Goal: Information Seeking & Learning: Learn about a topic

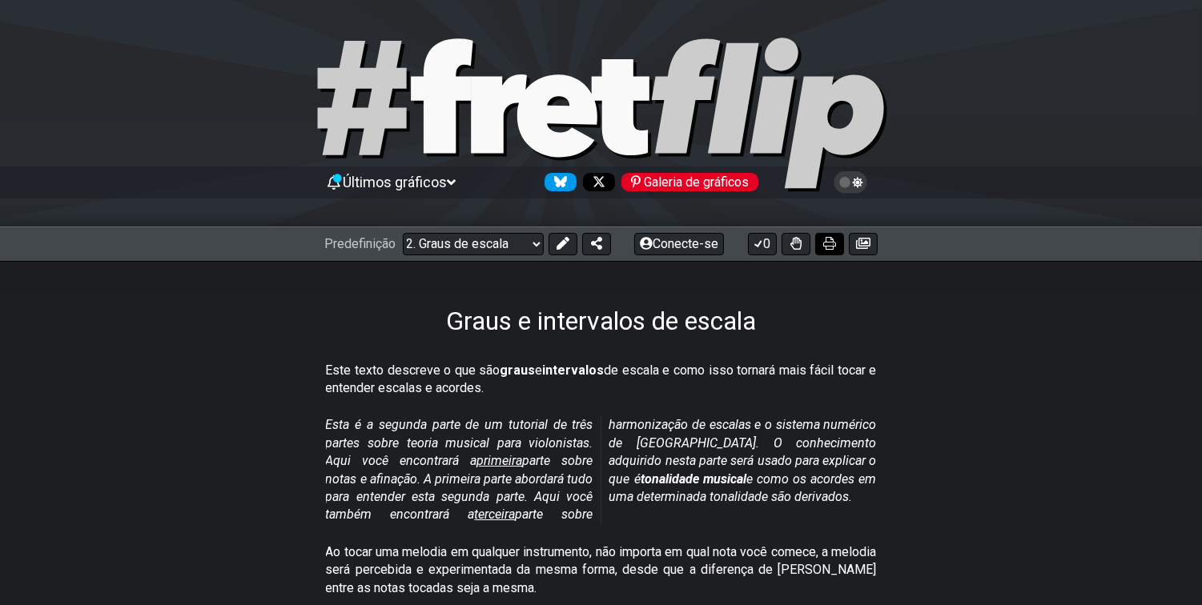
click at [836, 237] on icon at bounding box center [829, 243] width 13 height 13
click at [445, 233] on select "Bem-vindo ao #fretflip! Predefinição inicial Predefinição personalizada Pentatô…" at bounding box center [473, 244] width 141 height 22
click at [403, 233] on select "Bem-vindo ao #fretflip! Predefinição inicial Predefinição personalizada Pentatô…" at bounding box center [473, 244] width 141 height 22
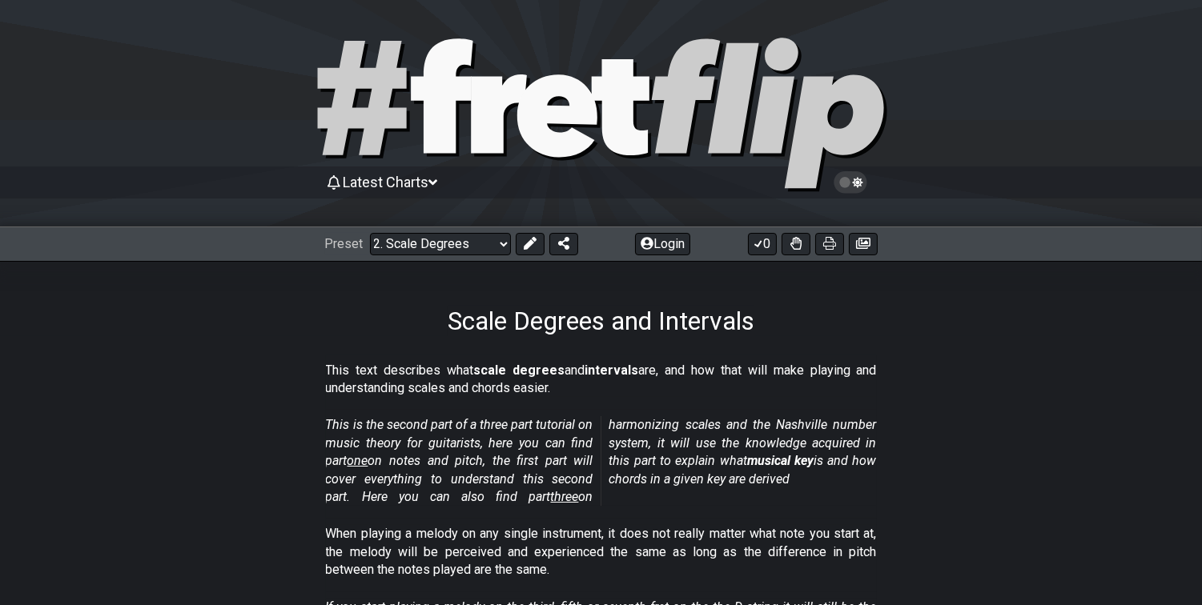
select select "/musical-notes-explained"
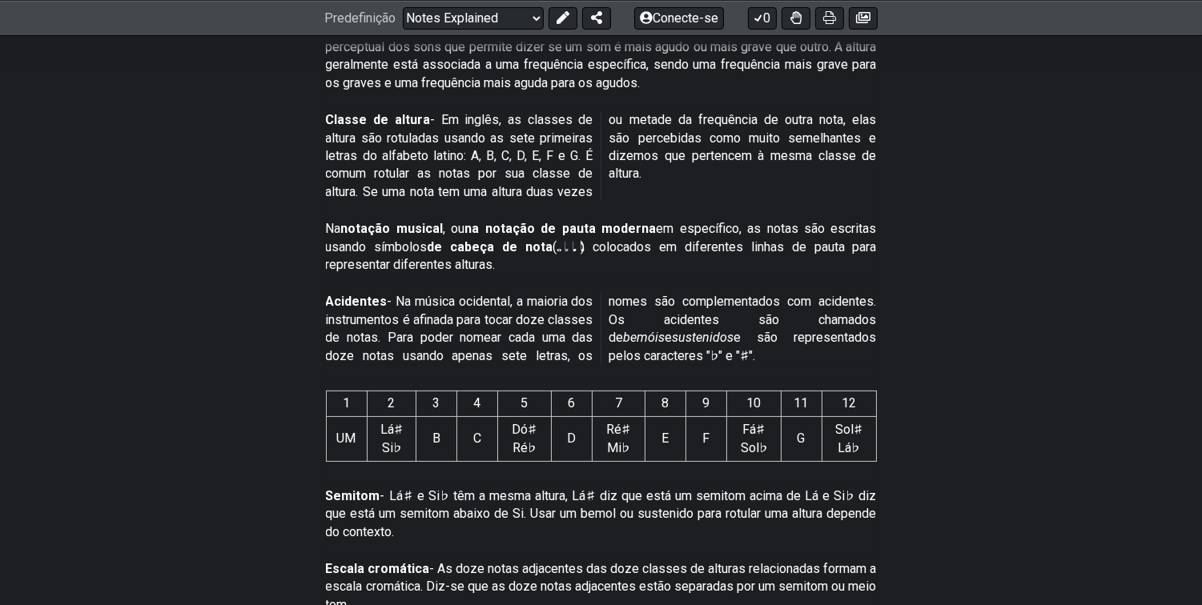
scroll to position [198, 0]
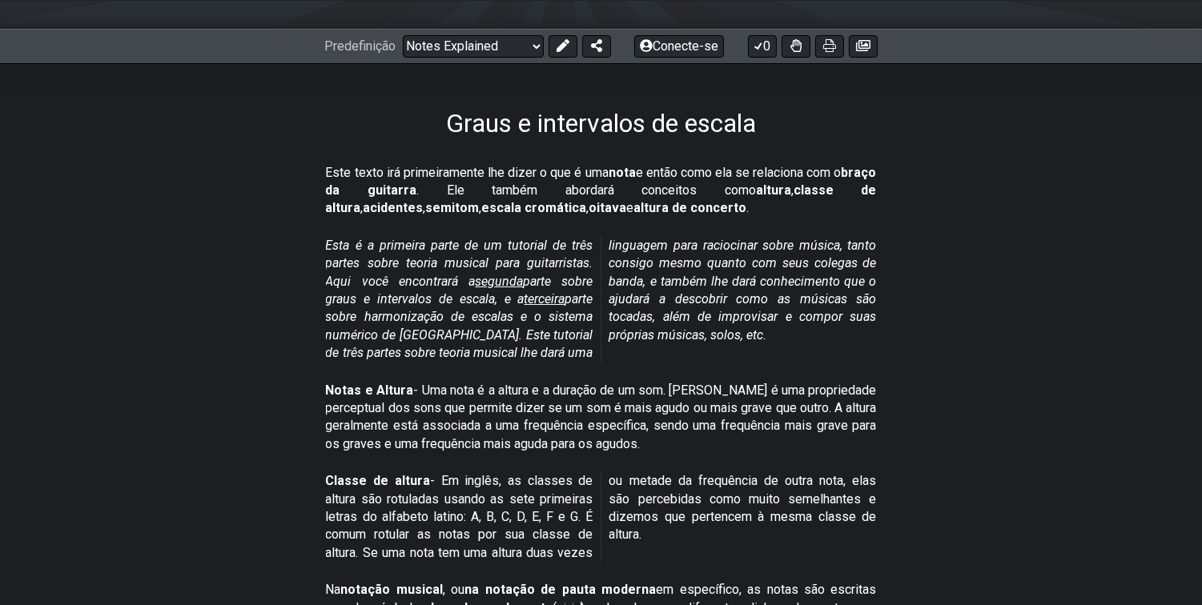
drag, startPoint x: 838, startPoint y: 29, endPoint x: 929, endPoint y: 170, distance: 167.5
click at [838, 35] on button at bounding box center [829, 46] width 29 height 22
click at [844, 35] on button at bounding box center [829, 46] width 29 height 22
click at [403, 35] on select "Bem-vindo ao #fretflip! Notes Explained Predefinição personalizada Pentatônica …" at bounding box center [473, 46] width 141 height 22
select select "/scale-degrees-and-intervals"
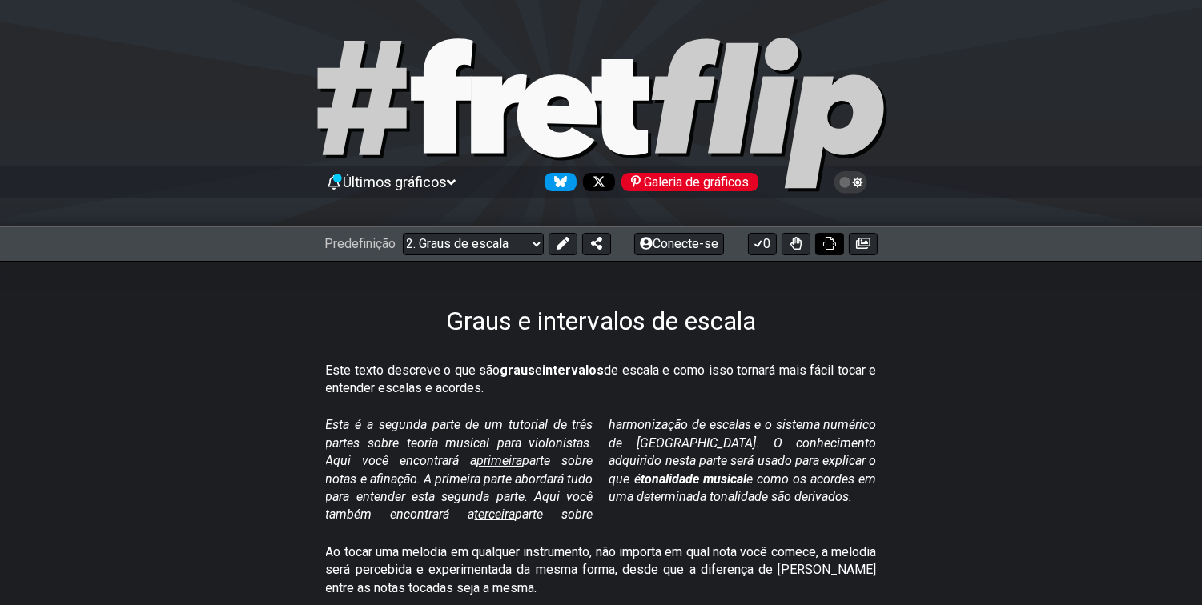
click at [836, 237] on icon at bounding box center [829, 243] width 13 height 13
click at [403, 233] on select "Bem-vindo ao #fretflip! Notas explicadas Predefinição personalizada Pentatônica…" at bounding box center [473, 244] width 141 height 22
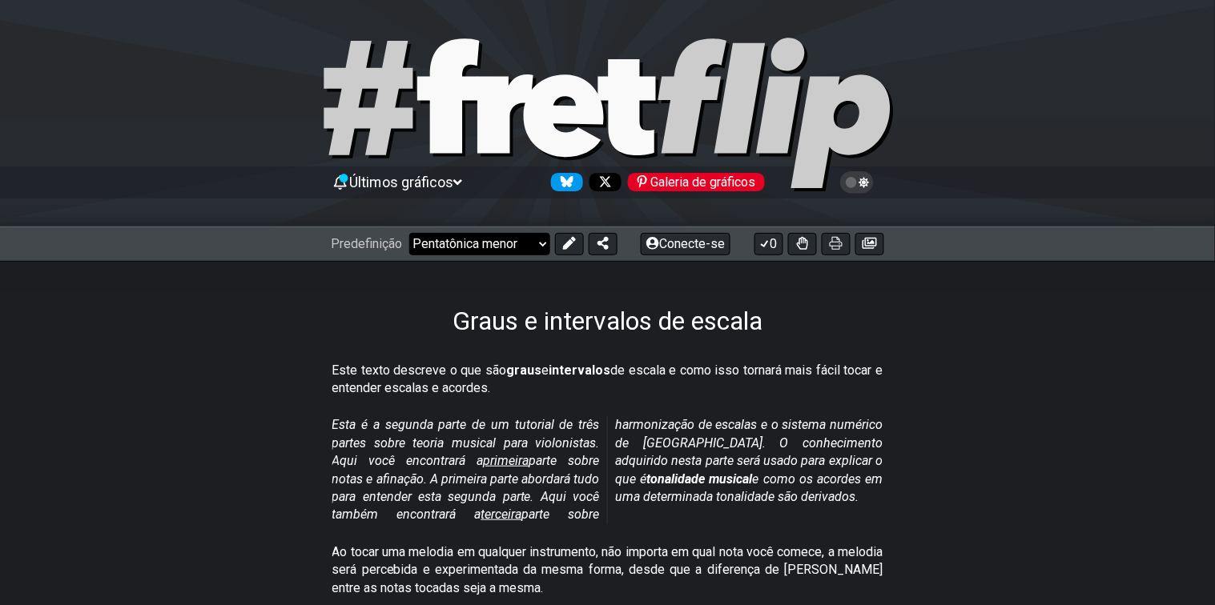
select select "/minor-pentatonic"
select select "C"
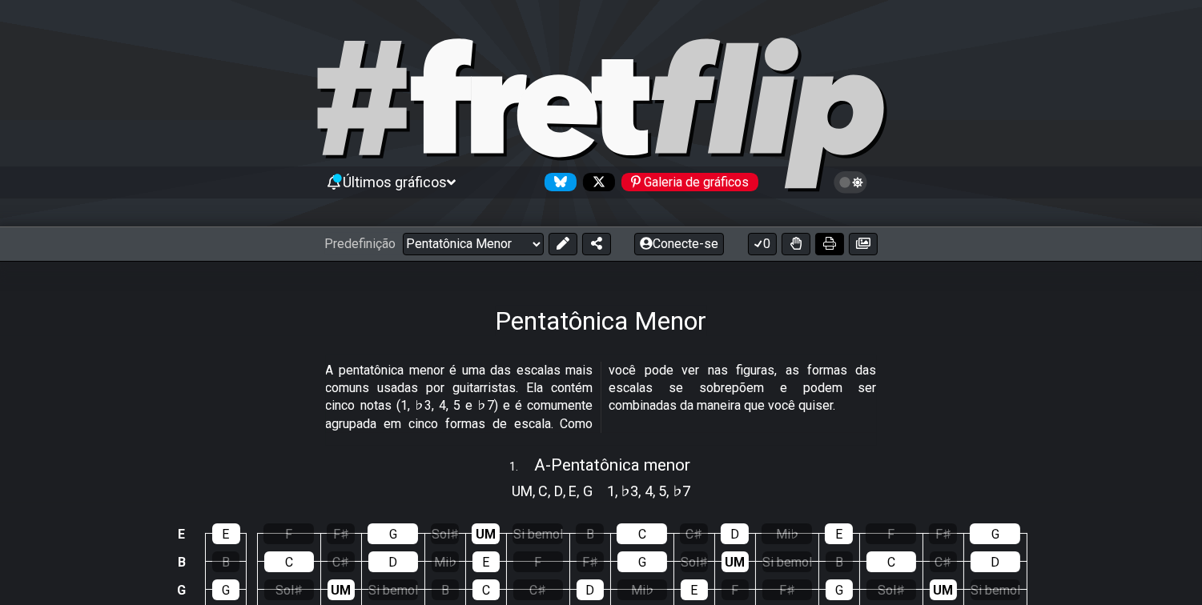
click at [836, 237] on icon at bounding box center [829, 243] width 13 height 13
click at [844, 233] on button at bounding box center [829, 244] width 29 height 22
click at [836, 237] on icon at bounding box center [829, 243] width 13 height 13
click at [842, 233] on button at bounding box center [829, 244] width 29 height 22
click at [403, 233] on select "Bem-vindo ao #fretflip! Pentatônica Menor Predefinição personalizada Pentatônic…" at bounding box center [473, 244] width 141 height 22
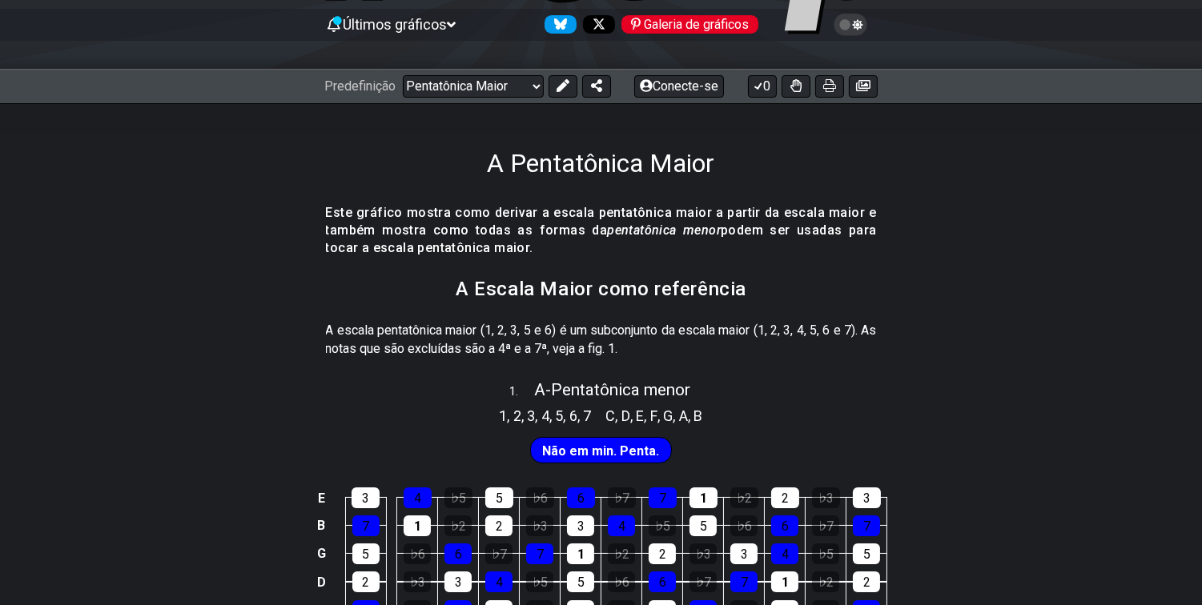
scroll to position [107, 0]
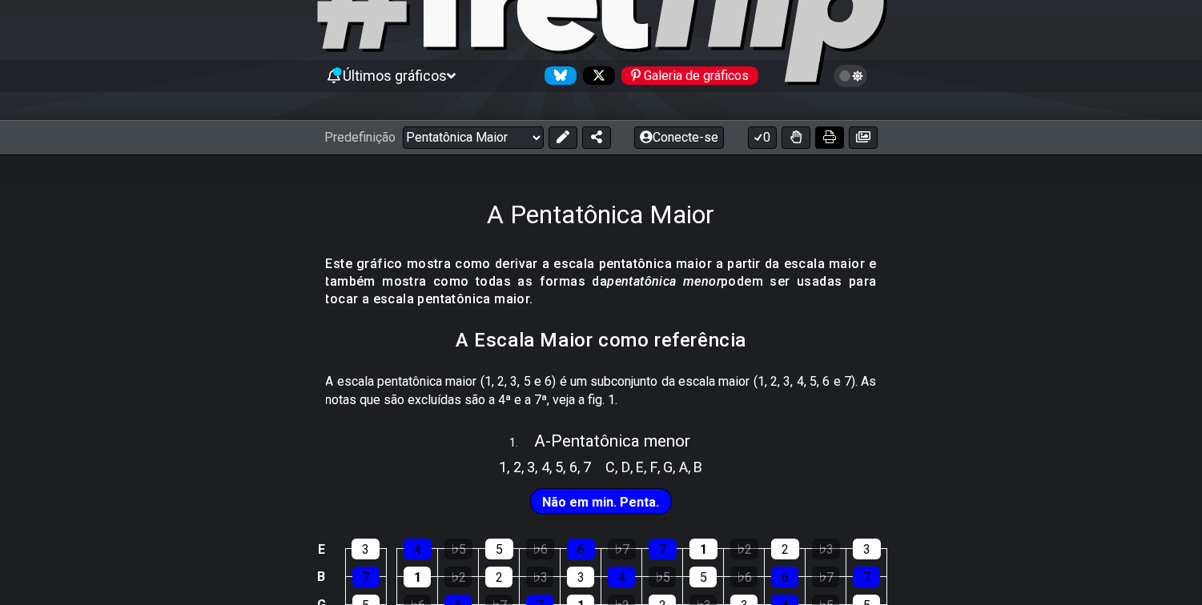
click at [840, 127] on button at bounding box center [829, 138] width 29 height 22
click at [834, 127] on button at bounding box center [829, 138] width 29 height 22
click at [403, 127] on select "Bem-vindo ao #fretflip! Pentatônica Menor Predefinição personalizada Pentatônic…" at bounding box center [473, 138] width 141 height 22
select select "/the-7-modes"
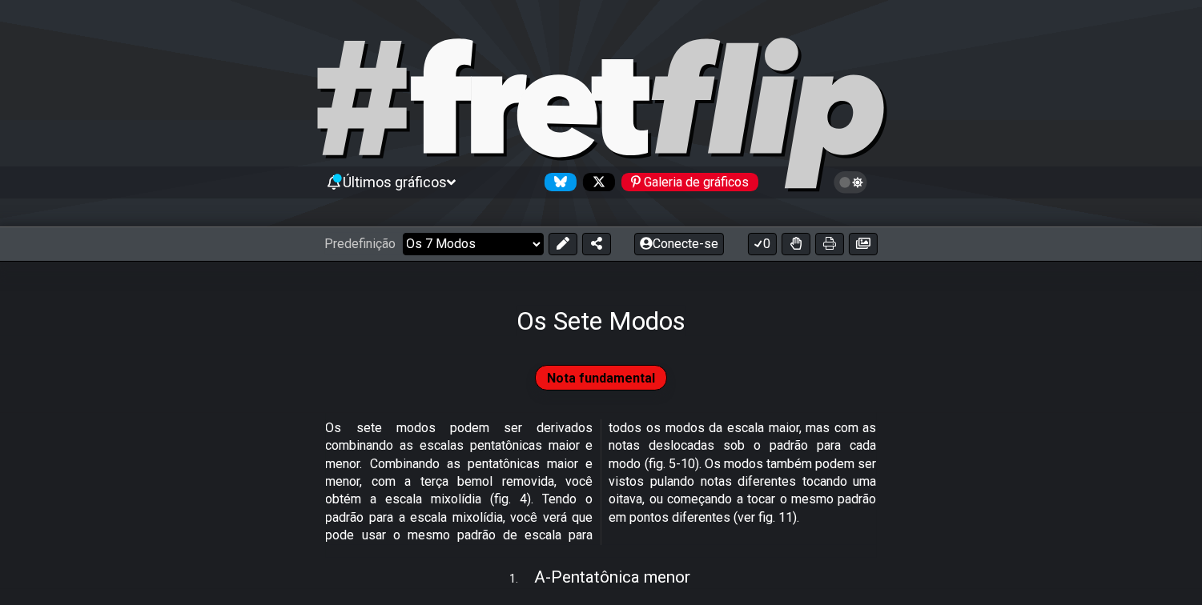
click at [403, 233] on select "Bem-vindo ao #fretflip! Pentatônica Menor Predefinição personalizada Pentatônic…" at bounding box center [473, 244] width 141 height 22
click at [836, 237] on icon at bounding box center [829, 243] width 13 height 13
click at [834, 233] on button at bounding box center [829, 244] width 29 height 22
click at [403, 233] on select "Bem-vindo ao #fretflip! Pentatônica Menor Predefinição personalizada Pentatônic…" at bounding box center [473, 244] width 141 height 22
select select "/guitar-scales"
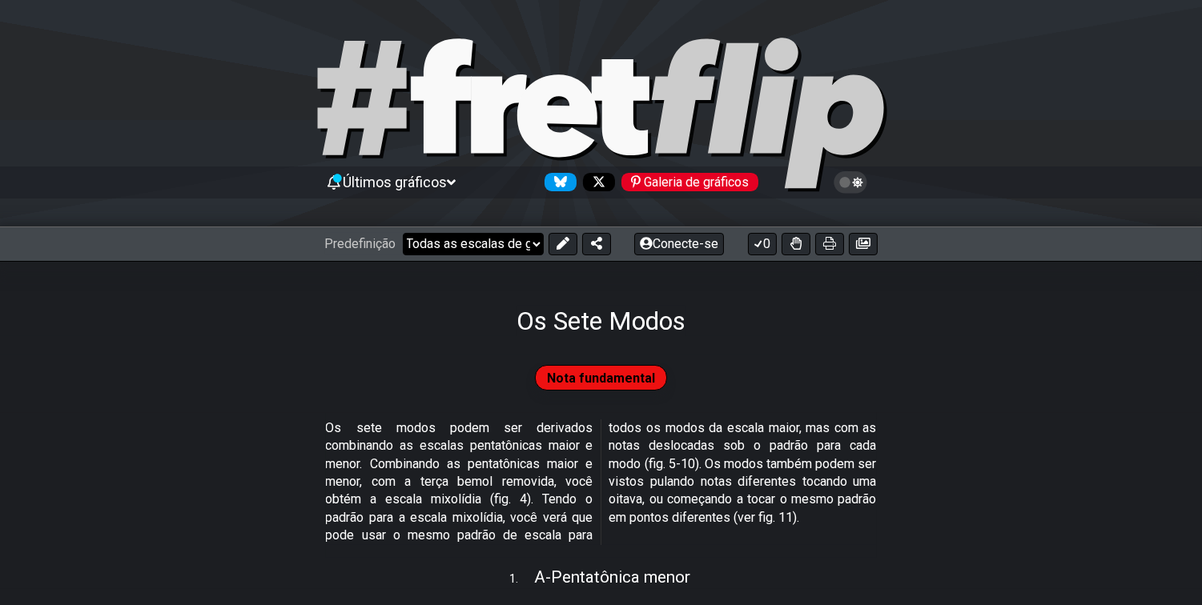
select select "C"
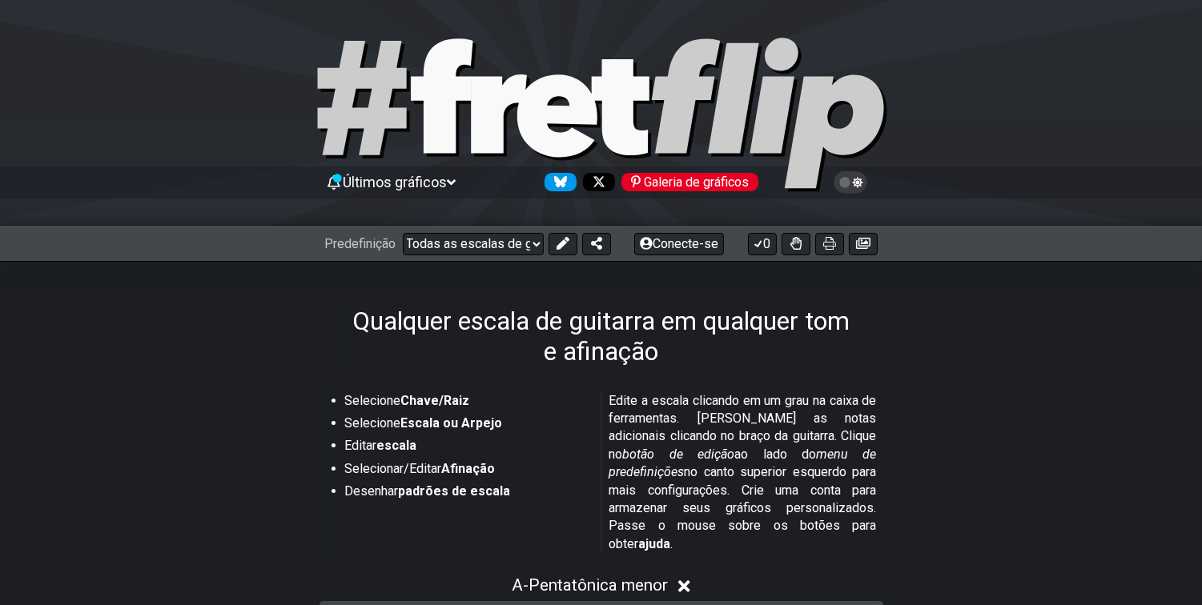
click at [836, 237] on icon at bounding box center [829, 243] width 13 height 13
click at [403, 233] on select "Bem-vindo ao #fretflip! Pentatônica Menor Predefinição personalizada Pentatônic…" at bounding box center [473, 244] width 141 height 22
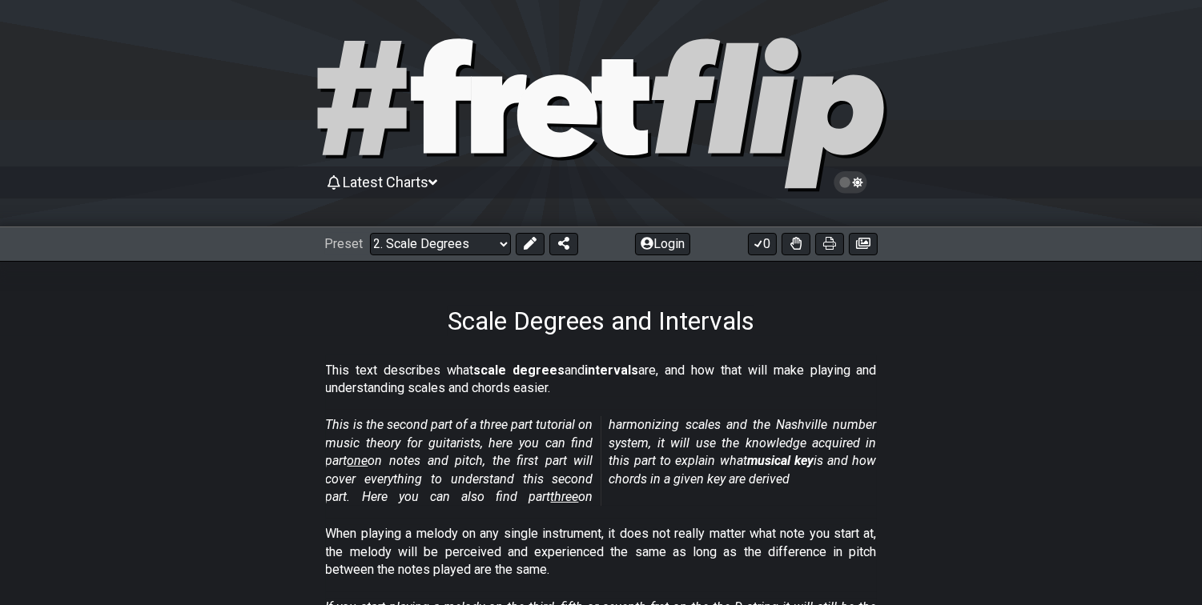
select select "/3nps-caged-shapes"
select select "A"
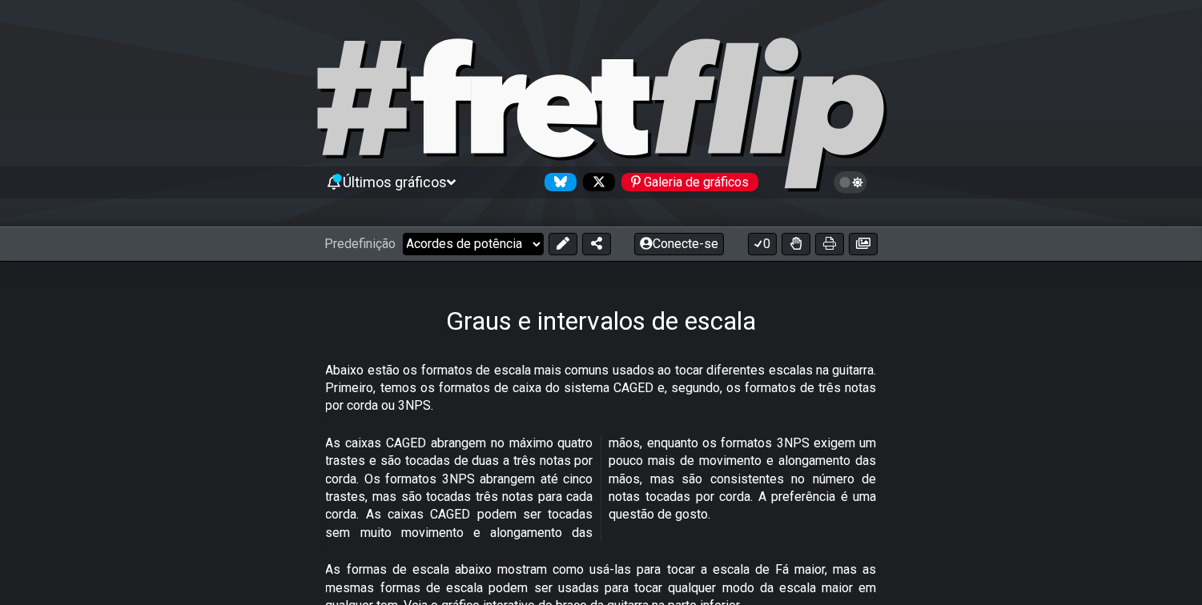
click at [403, 233] on select "Bem-vindo ao #fretflip! The CAGED-boxes and 3NPS scale shapes Predefinição pers…" at bounding box center [473, 244] width 141 height 22
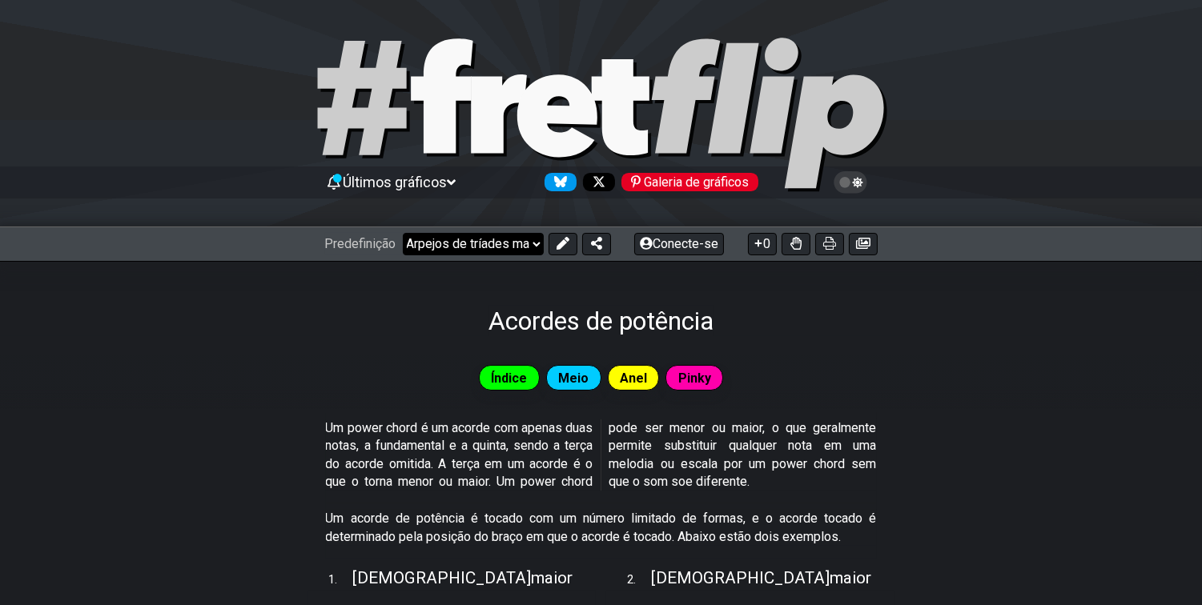
click at [403, 233] on select "Bem-vindo ao #fretflip! The CAGED-boxes and 3NPS scale shapes Predefinição pers…" at bounding box center [473, 244] width 141 height 22
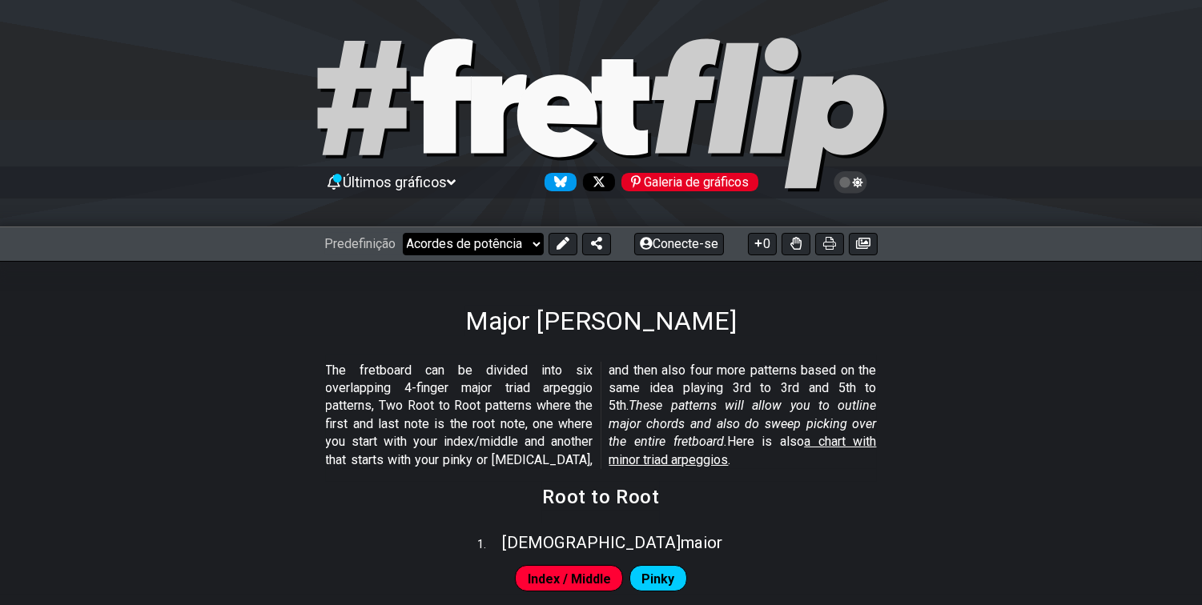
select select "/major-triad-arpeggios"
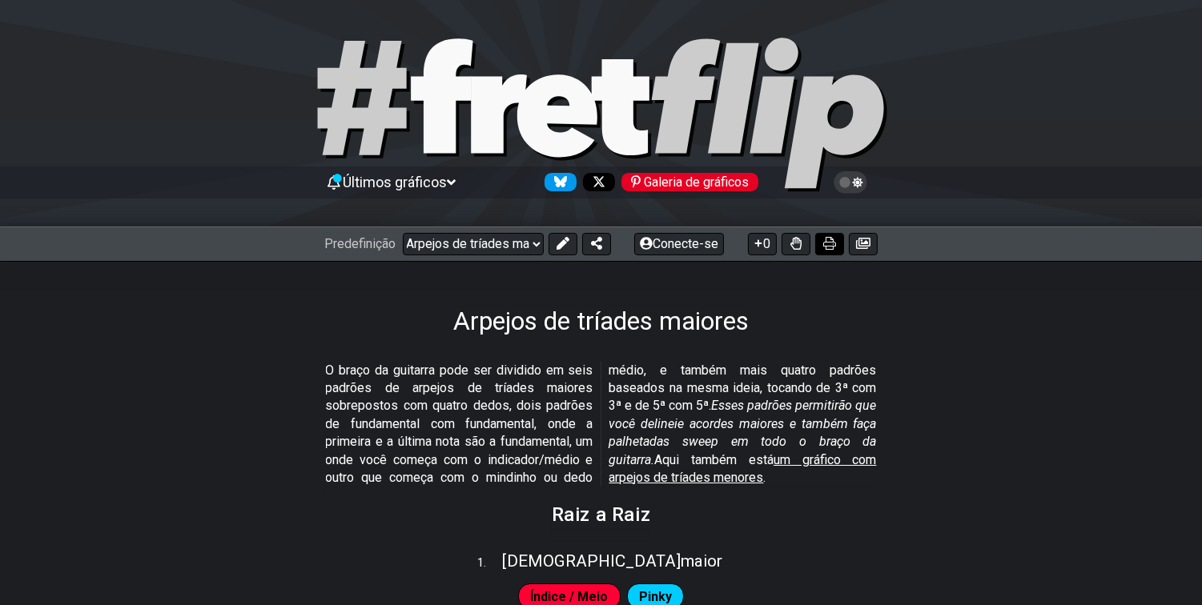
click at [834, 233] on button at bounding box center [829, 244] width 29 height 22
click at [403, 233] on select "Bem-vindo ao #fretflip! The CAGED-boxes and 3NPS scale shapes Predefinição pers…" at bounding box center [473, 244] width 141 height 22
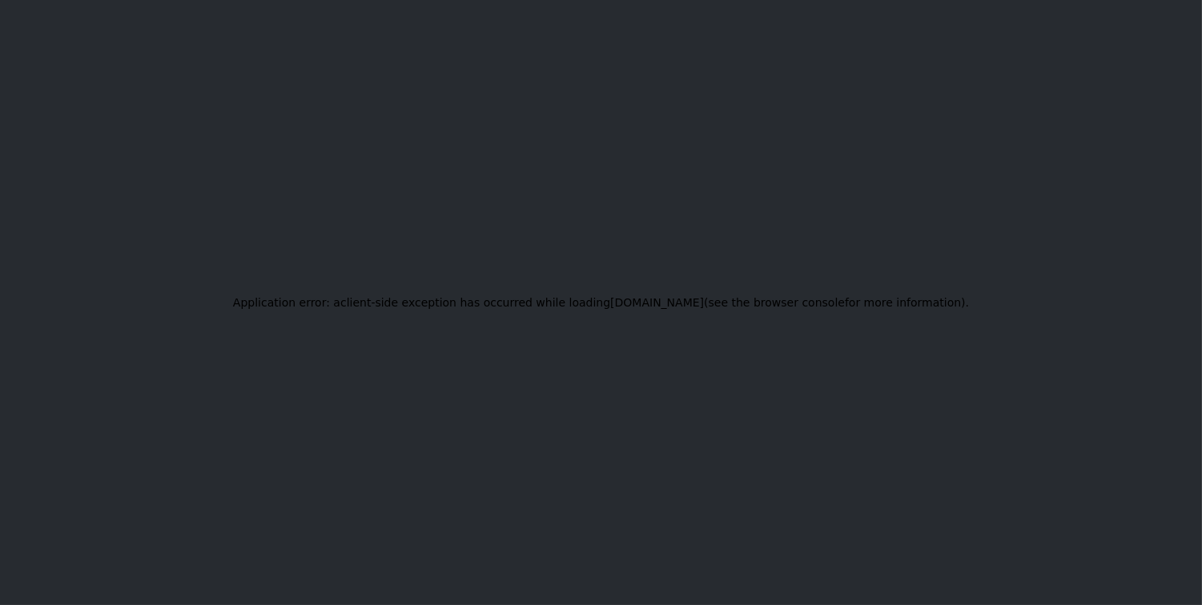
select select "/modes-and-relative-pitch"
